Goal: Find specific page/section: Find specific page/section

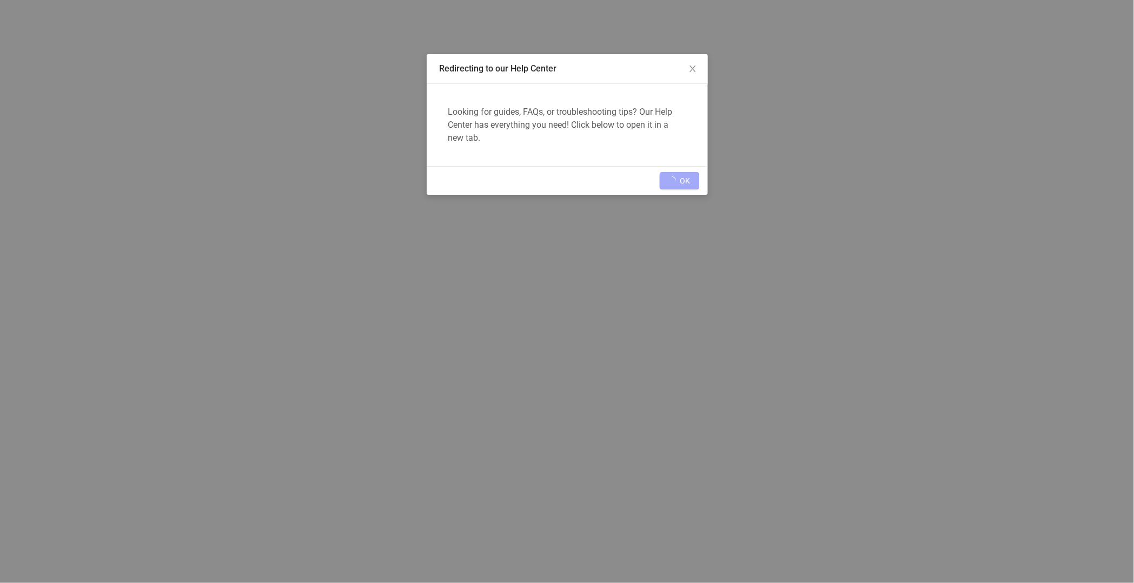
click at [687, 177] on div "OK" at bounding box center [567, 180] width 281 height 29
click at [687, 181] on button "OK" at bounding box center [686, 180] width 28 height 17
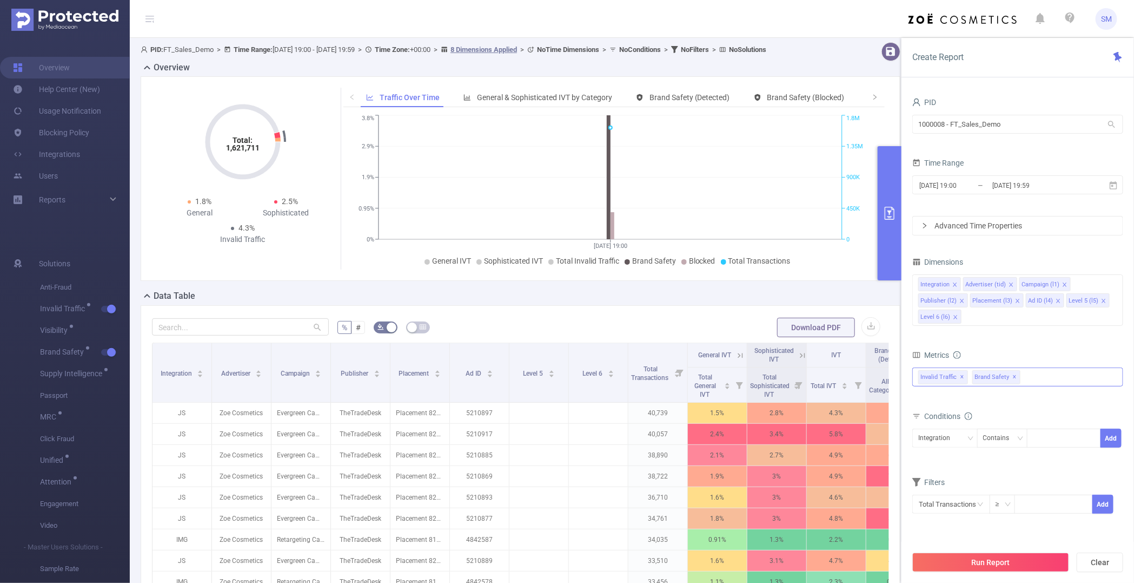
click at [1031, 377] on div "Invalid Traffic ✕ Brand Safety ✕" at bounding box center [1017, 376] width 211 height 19
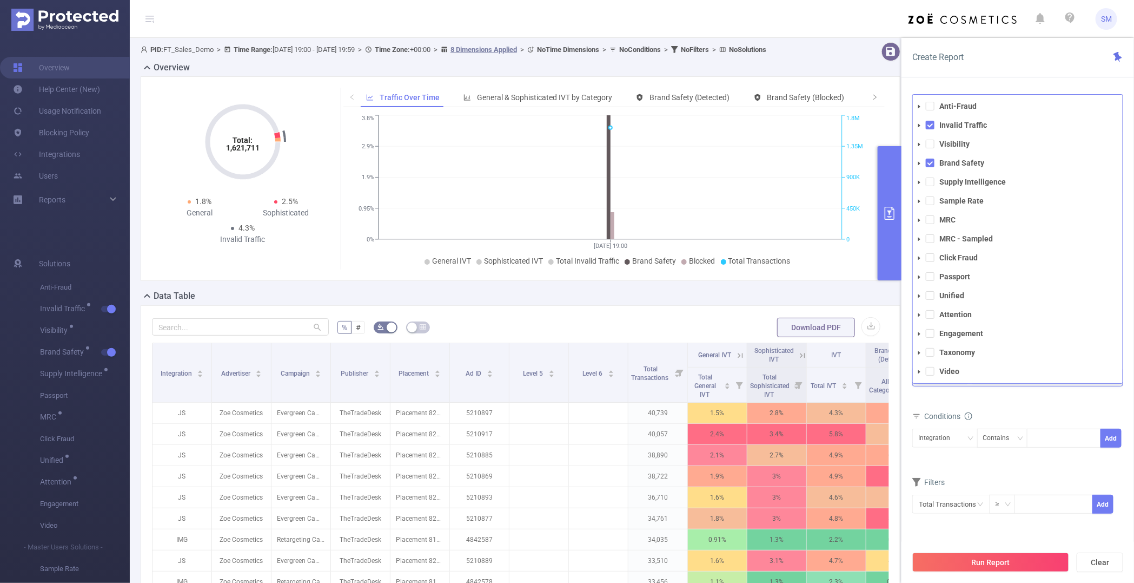
click at [920, 161] on icon "icon: caret-down" at bounding box center [919, 163] width 5 height 5
